Goal: Task Accomplishment & Management: Manage account settings

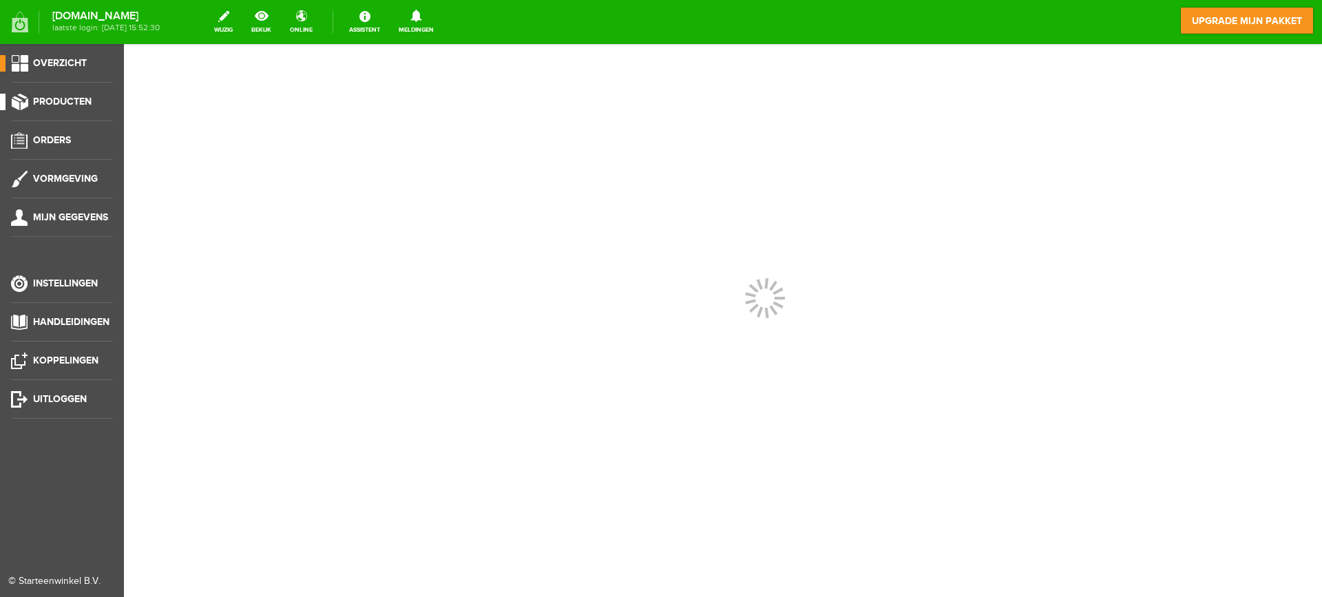
click at [75, 103] on span "Producten" at bounding box center [62, 102] width 59 height 12
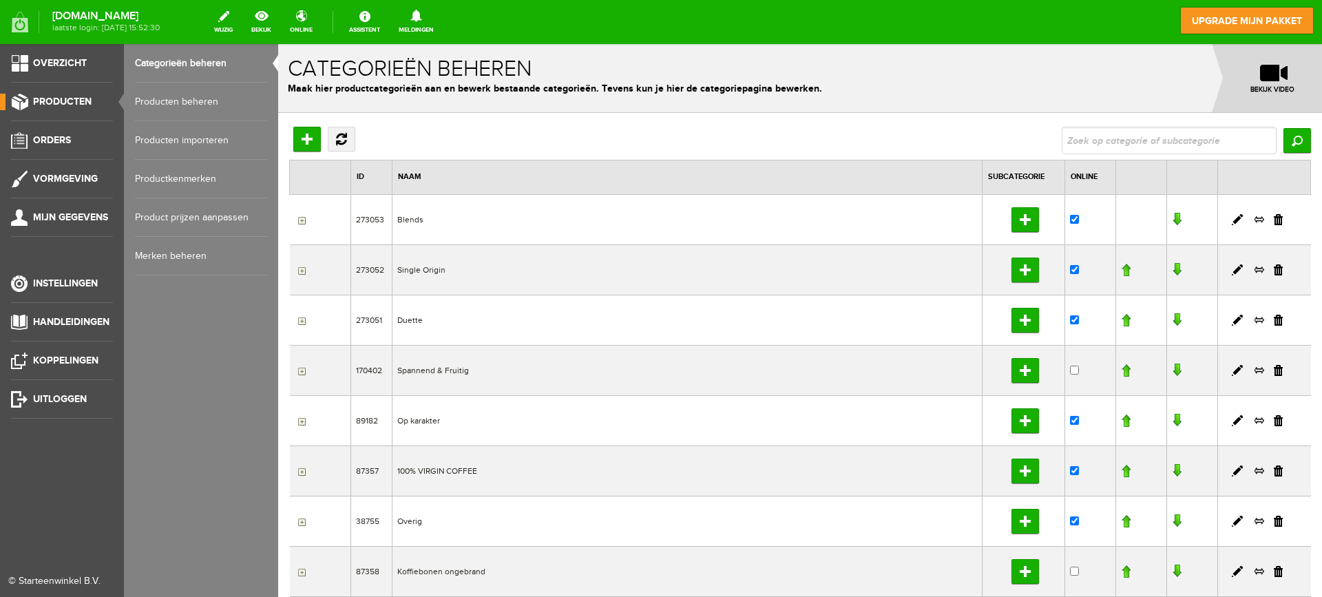
click at [178, 95] on link "Producten beheren" at bounding box center [201, 102] width 132 height 39
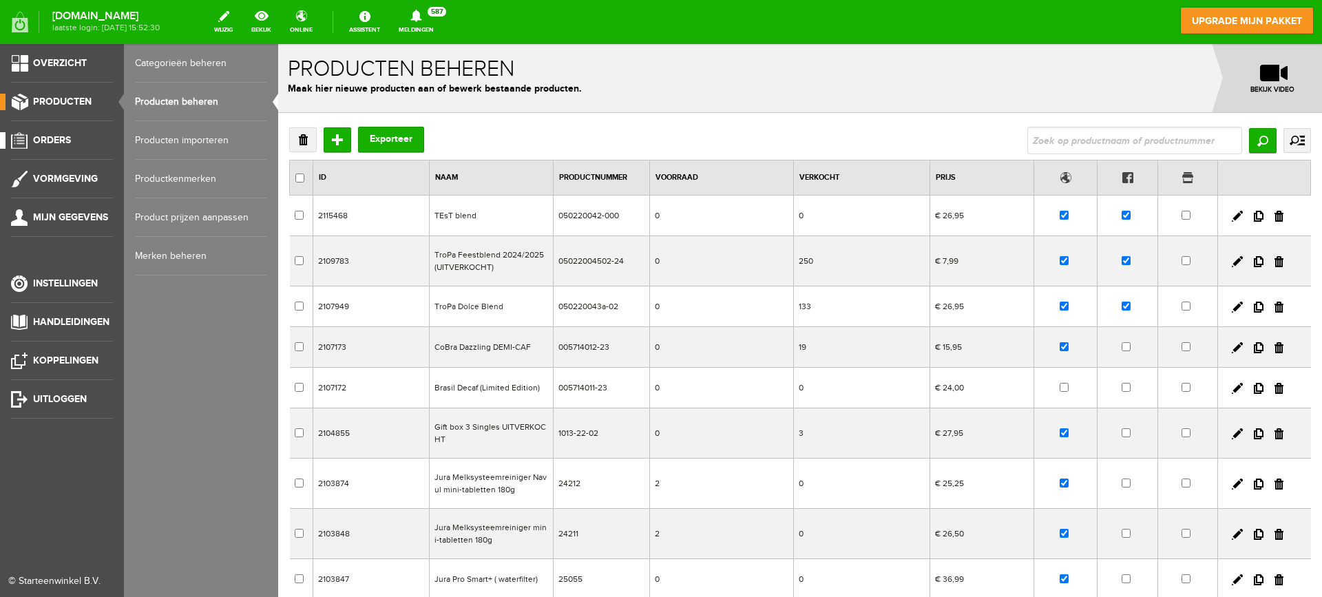
click at [70, 142] on span "Orders" at bounding box center [52, 140] width 38 height 12
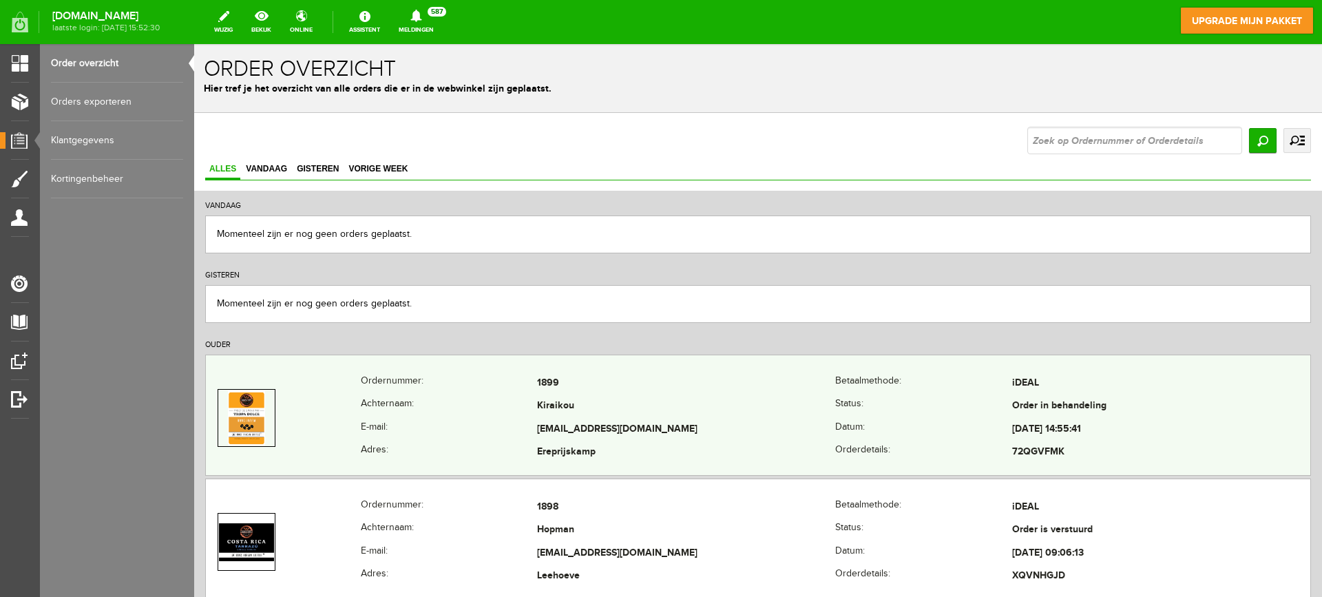
click at [432, 393] on th "Ordernummer:" at bounding box center [449, 383] width 177 height 23
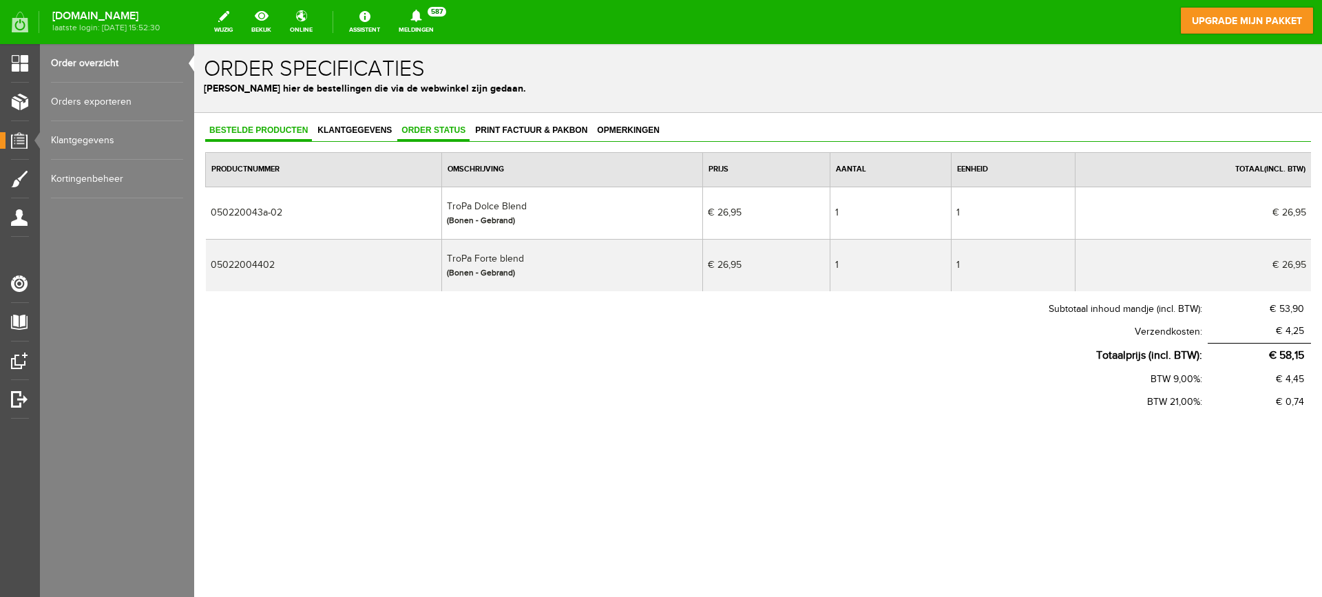
click at [443, 126] on span "Order status" at bounding box center [433, 130] width 72 height 10
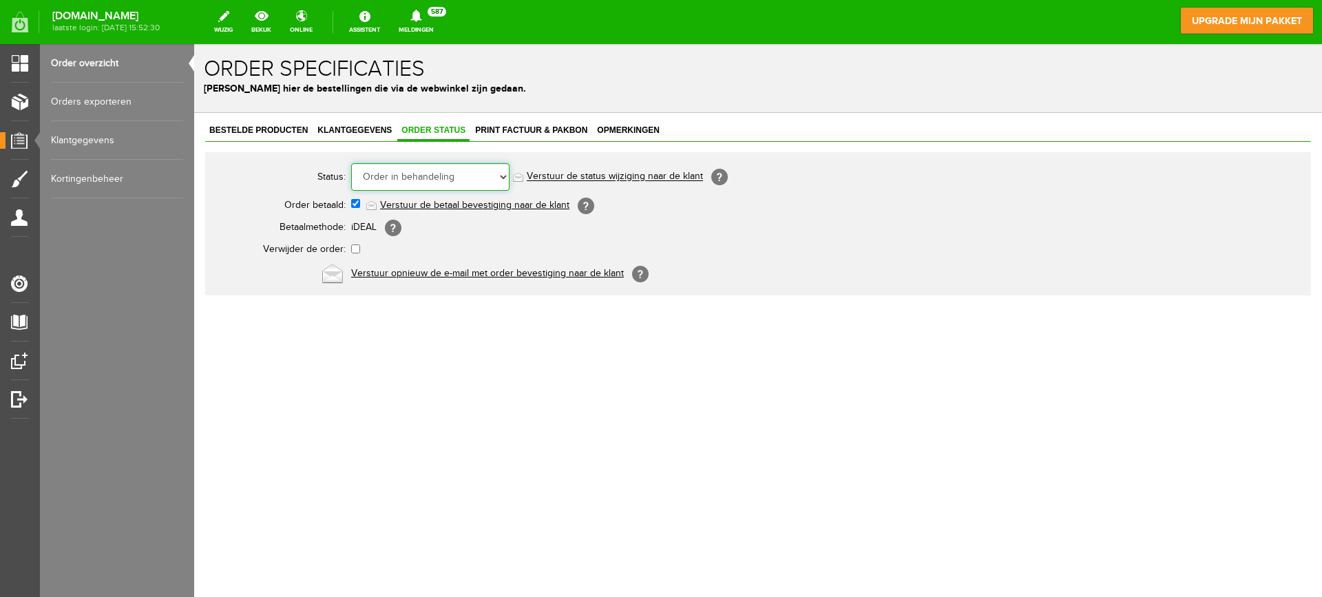
click at [446, 181] on select "Order niet afgerond Nieuw Order in behandeling Wacht op leverancier Wacht op be…" at bounding box center [430, 177] width 158 height 28
select select "5"
click at [351, 163] on select "Order niet afgerond Nieuw Order in behandeling Wacht op leverancier Wacht op be…" at bounding box center [430, 177] width 158 height 28
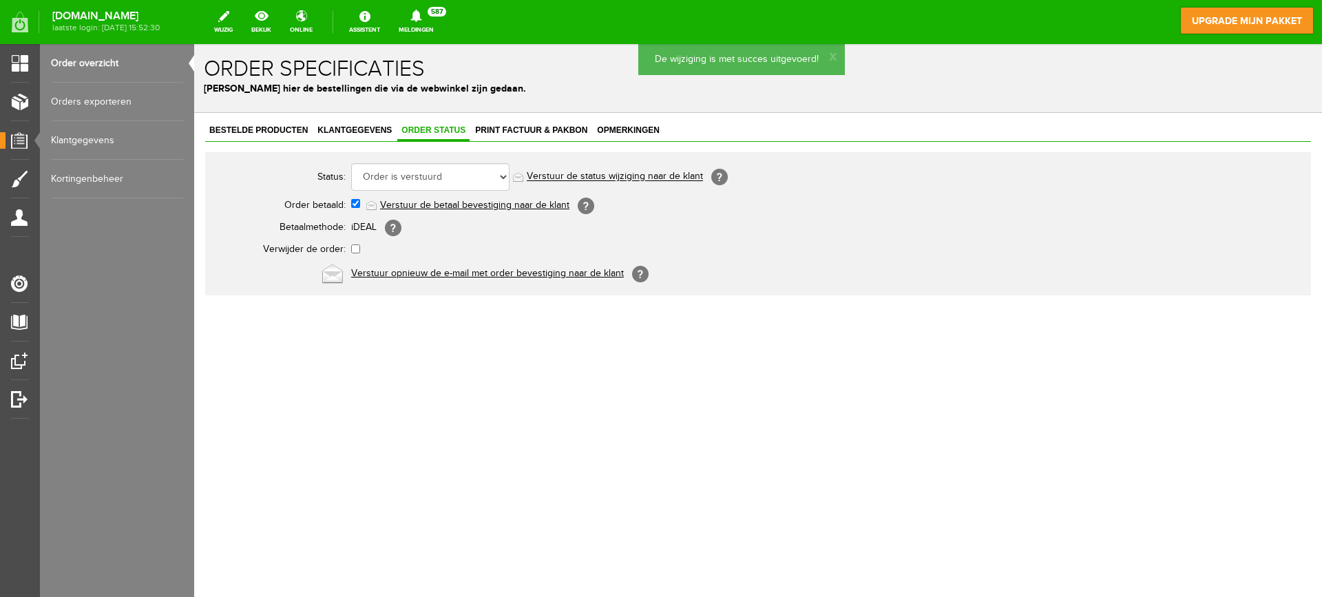
click at [113, 67] on link "Order overzicht" at bounding box center [117, 63] width 132 height 39
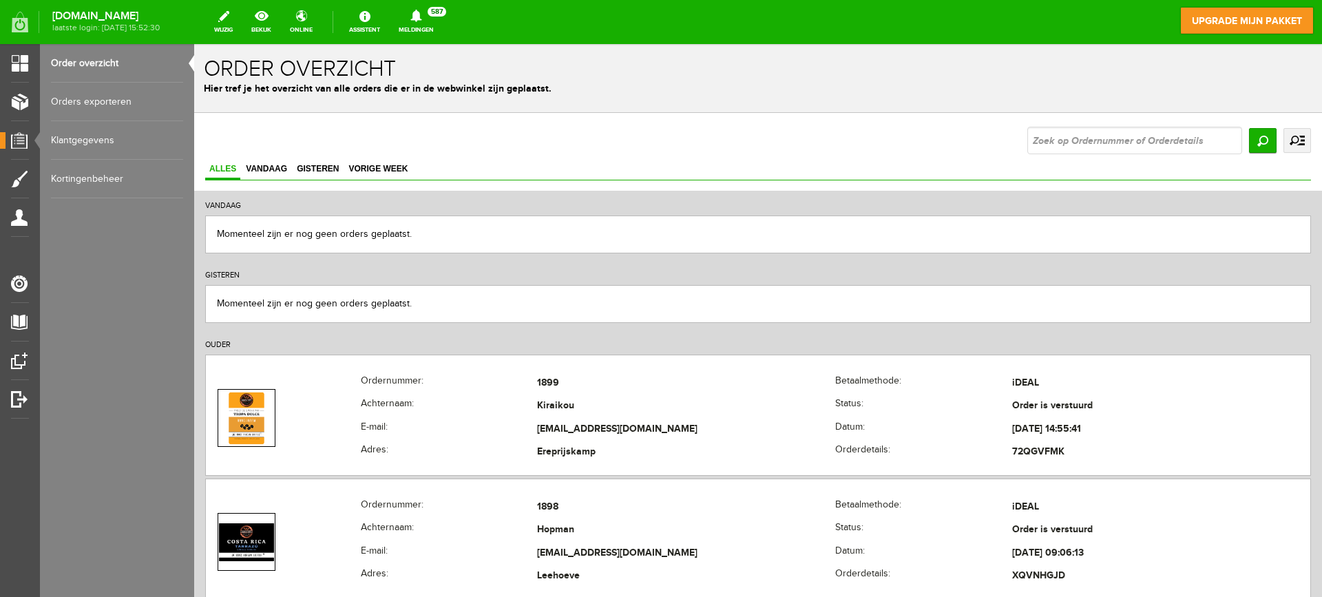
click at [101, 60] on link "Order overzicht" at bounding box center [117, 63] width 132 height 39
